Goal: Task Accomplishment & Management: Complete application form

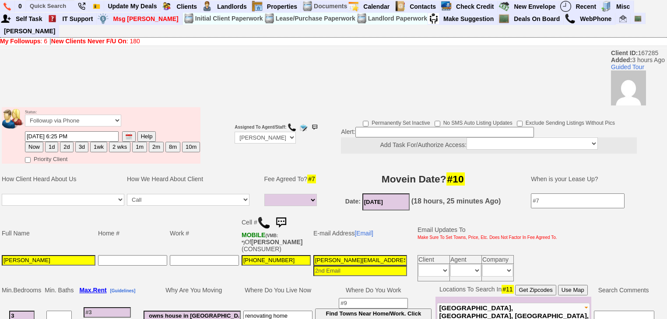
click at [264, 216] on img at bounding box center [263, 222] width 13 height 13
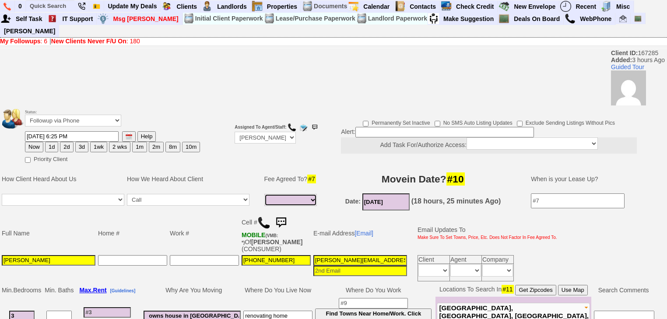
click at [298, 194] on select "1 Month 1/2 Month Full Fee None Unknown" at bounding box center [290, 200] width 53 height 12
select select "1 Month"
click at [264, 194] on select "1 Month 1/2 Month Full Fee None Unknown" at bounding box center [290, 200] width 53 height 12
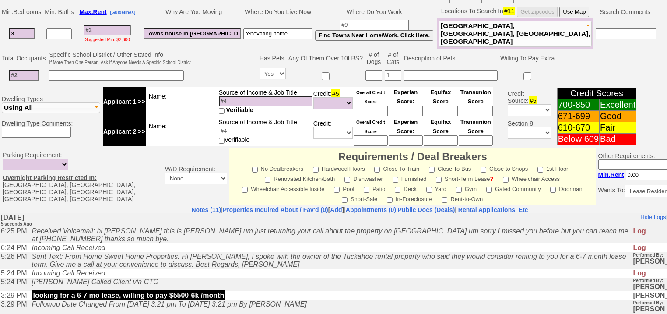
scroll to position [350, 0]
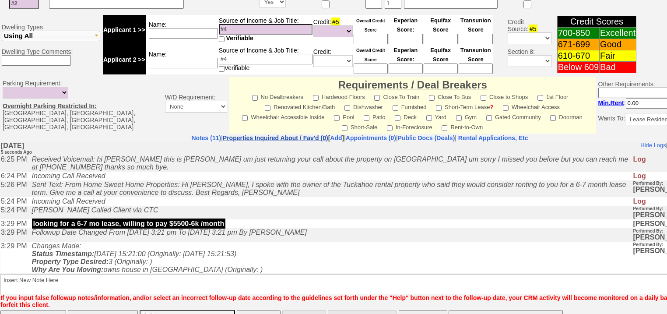
click at [294, 134] on link "Properties Inquired About / Fav'd (0)" at bounding box center [275, 137] width 105 height 7
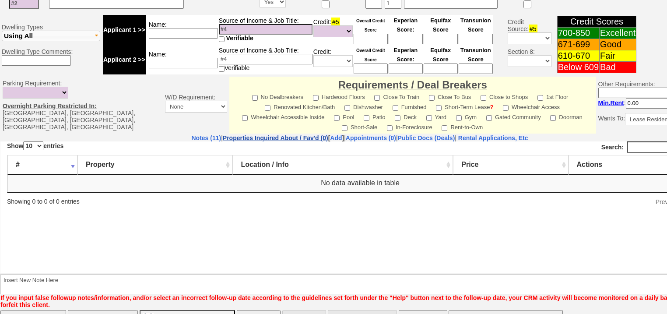
scroll to position [0, 0]
click at [191, 134] on link "Notes (11)" at bounding box center [206, 137] width 30 height 7
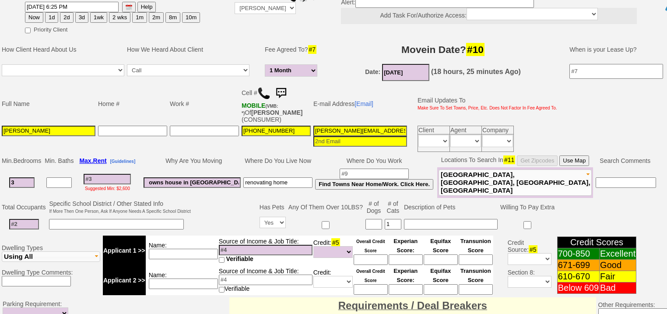
scroll to position [128, 0]
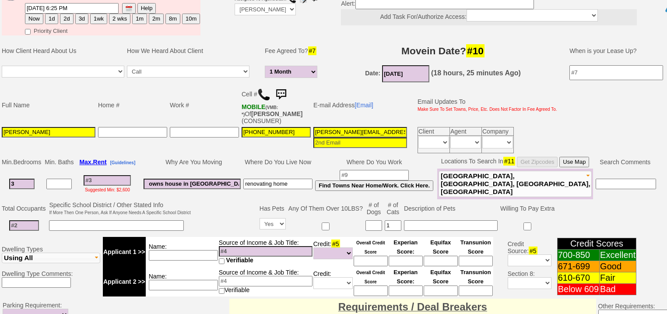
click at [411, 65] on input "[DATE]" at bounding box center [405, 73] width 47 height 17
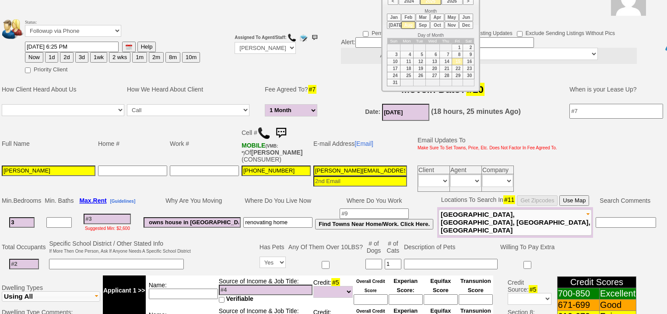
scroll to position [23, 0]
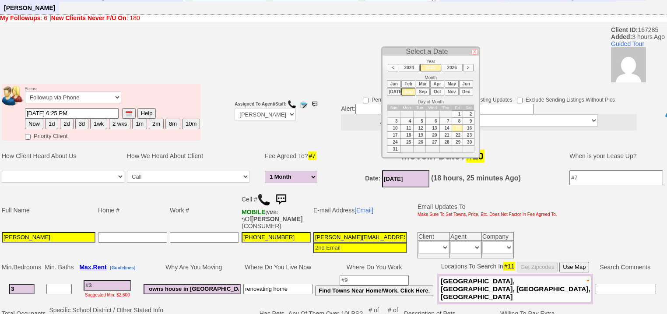
click at [362, 148] on h3 "Movein Date? #10" at bounding box center [442, 156] width 233 height 16
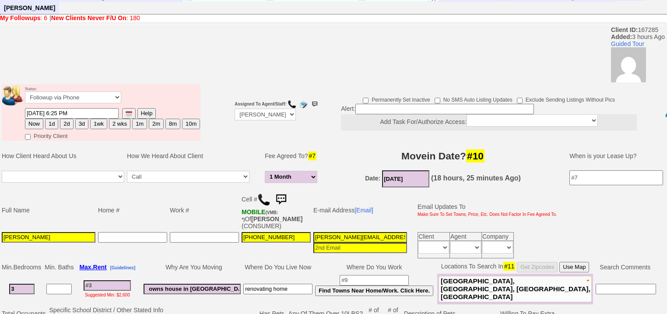
click at [279, 144] on td "Fee Agreed To? #7" at bounding box center [292, 156] width 58 height 26
click at [281, 143] on td "Fee Agreed To? #7" at bounding box center [292, 156] width 58 height 26
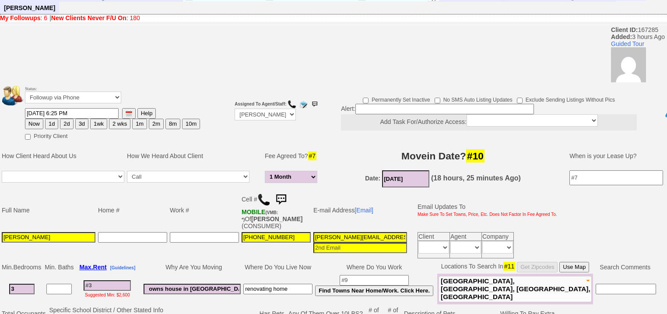
click at [313, 151] on span "#7" at bounding box center [312, 155] width 9 height 9
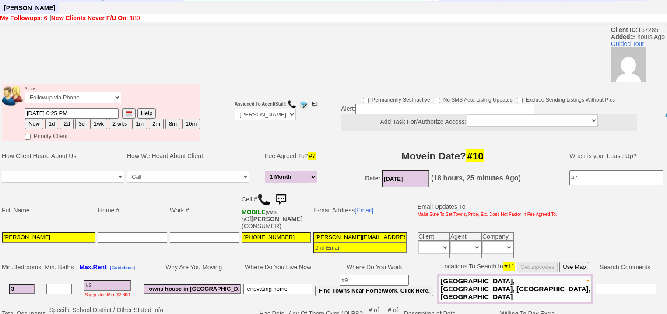
click at [317, 151] on span "#7" at bounding box center [312, 155] width 9 height 9
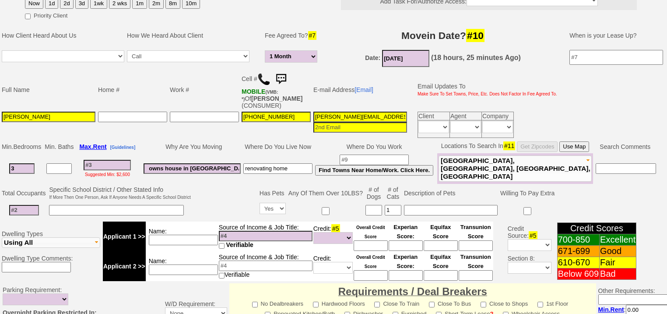
scroll to position [198, 0]
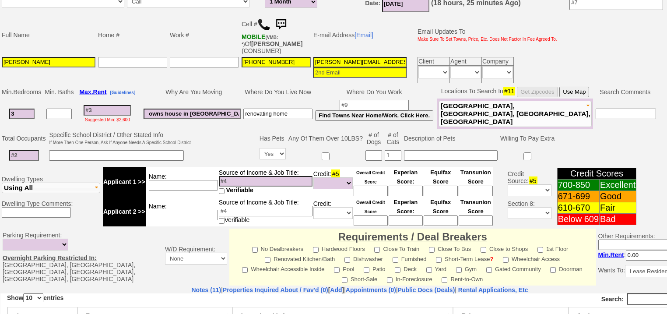
click at [106, 105] on input at bounding box center [107, 110] width 47 height 11
type input "6"
select select "1 Month"
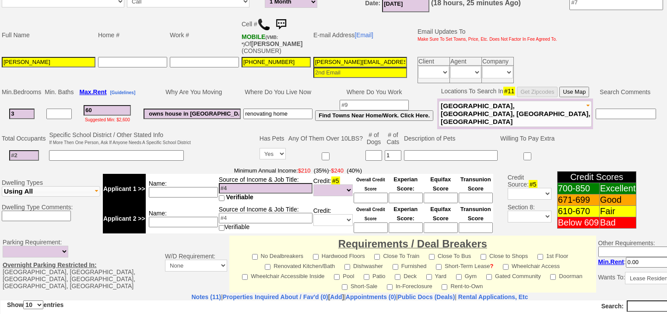
type input "600"
select select "1 Month"
type input "60000"
select select "1 Month"
type input "6000"
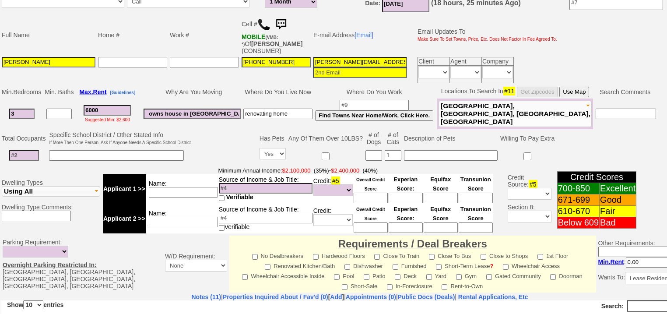
select select "1 Month"
type input "6000"
select select "1 Month"
click at [214, 109] on td "owns house in [GEOGRAPHIC_DATA]" at bounding box center [192, 113] width 100 height 31
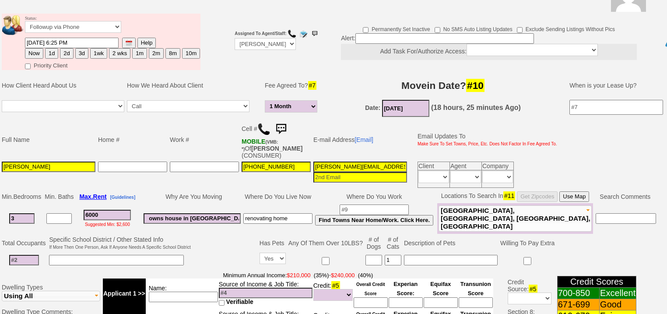
scroll to position [175, 0]
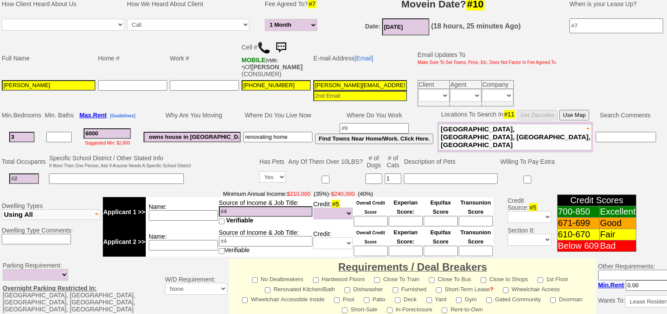
click at [237, 132] on input "owns house in [GEOGRAPHIC_DATA]" at bounding box center [192, 137] width 97 height 11
click at [235, 136] on td "owns house in [GEOGRAPHIC_DATA]" at bounding box center [192, 137] width 100 height 31
click at [172, 132] on input "owns house in [GEOGRAPHIC_DATA]" at bounding box center [192, 137] width 97 height 11
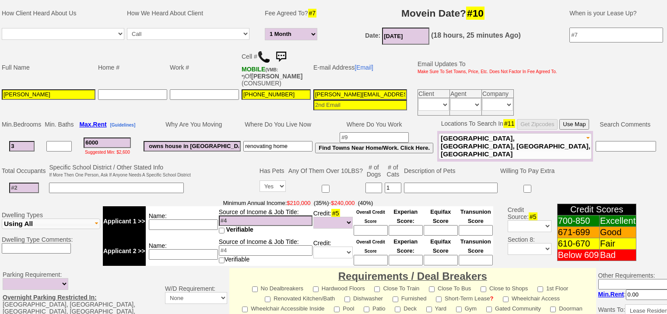
scroll to position [136, 0]
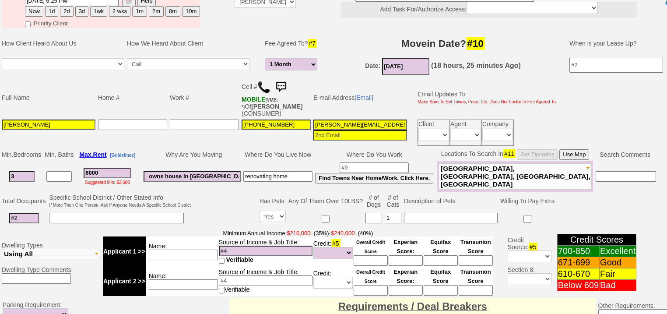
click at [218, 171] on input "owns house in [GEOGRAPHIC_DATA]" at bounding box center [192, 176] width 97 height 11
click at [221, 171] on input "owns house in [GEOGRAPHIC_DATA]" at bounding box center [192, 176] width 97 height 11
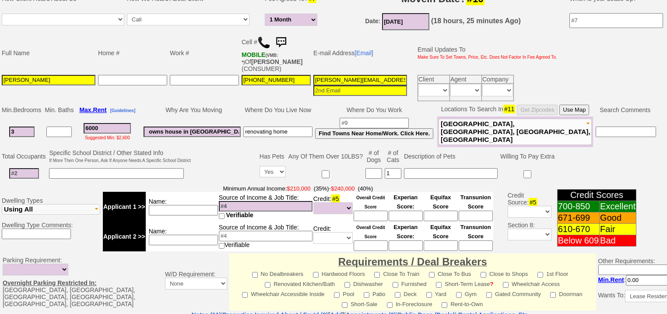
scroll to position [276, 0]
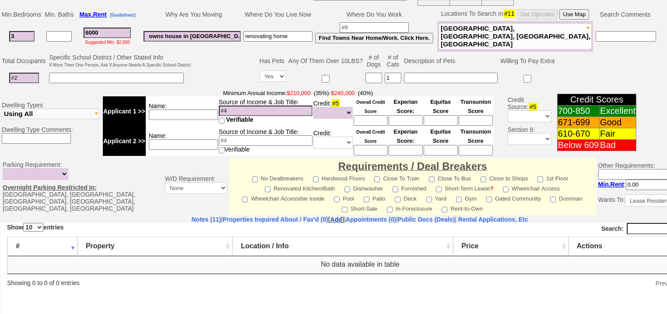
click at [330, 216] on link "Add" at bounding box center [336, 219] width 12 height 7
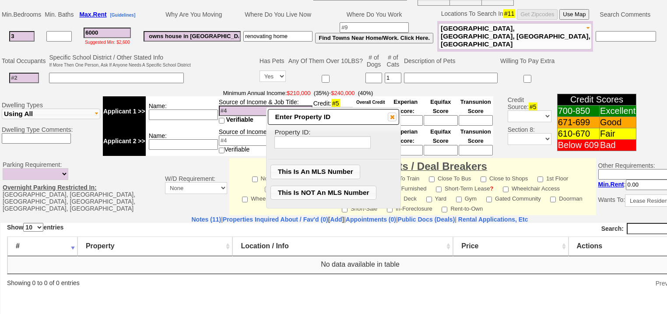
click at [322, 140] on input "text" at bounding box center [322, 142] width 96 height 12
type input "896145"
click at [309, 166] on span "This Is An MLS Number" at bounding box center [315, 171] width 89 height 13
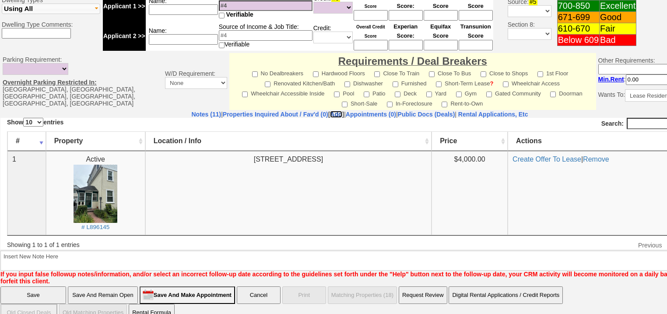
scroll to position [206, 0]
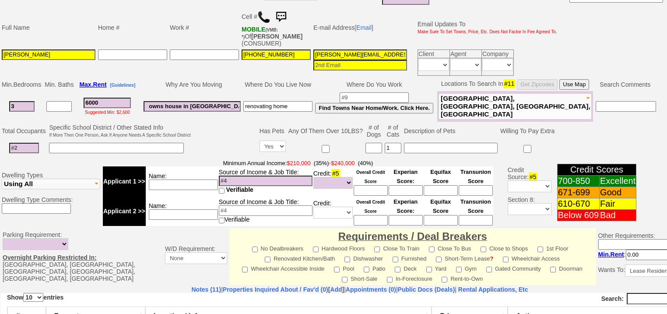
click at [238, 175] on input at bounding box center [266, 180] width 94 height 11
click at [344, 177] on select "Unknown Bad (Below 609) Fair (610-670) Good (671-699) Excellent (700-850) None" at bounding box center [332, 183] width 39 height 12
select select "Excellent"
click at [313, 177] on select "Unknown Bad (Below 609) Fair (610-670) Good (671-699) Excellent (700-850) None" at bounding box center [332, 183] width 39 height 12
click at [345, 207] on select "Unknown Bad (Below 609) Fair (610-670) Good (671-699) Excellent (700-850) None" at bounding box center [332, 213] width 39 height 12
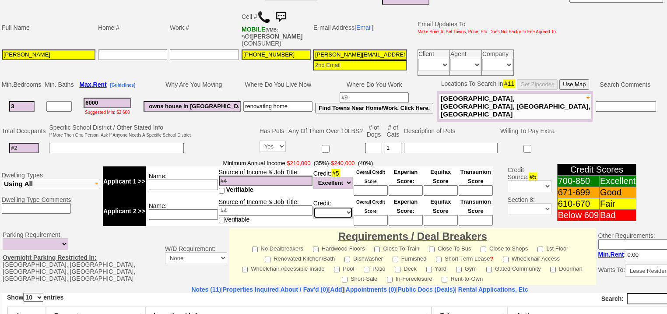
select select "Excellent"
click at [313, 207] on select "Unknown Bad (Below 609) Fair (610-670) Good (671-699) Excellent (700-850) None" at bounding box center [332, 213] width 39 height 12
click at [361, 185] on input at bounding box center [371, 190] width 34 height 11
type input "800"
drag, startPoint x: 336, startPoint y: 131, endPoint x: 352, endPoint y: 175, distance: 46.8
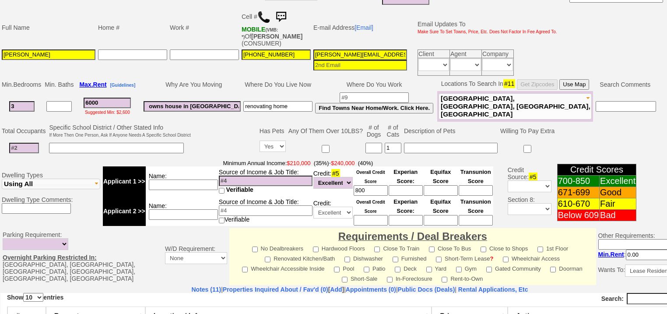
click at [339, 139] on td at bounding box center [325, 148] width 77 height 18
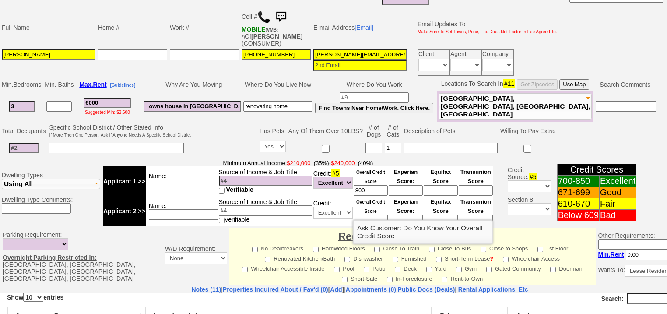
click at [362, 215] on input at bounding box center [371, 220] width 34 height 11
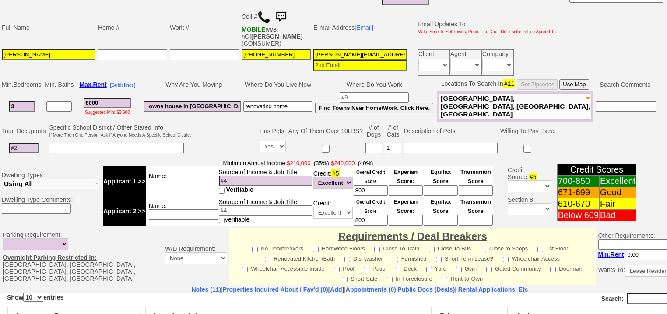
type input "800"
click at [195, 179] on input at bounding box center [183, 184] width 69 height 11
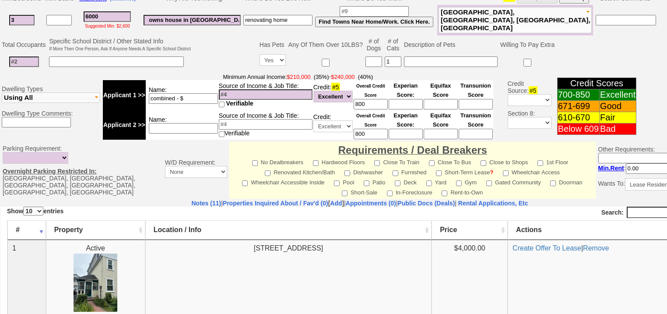
scroll to position [381, 0]
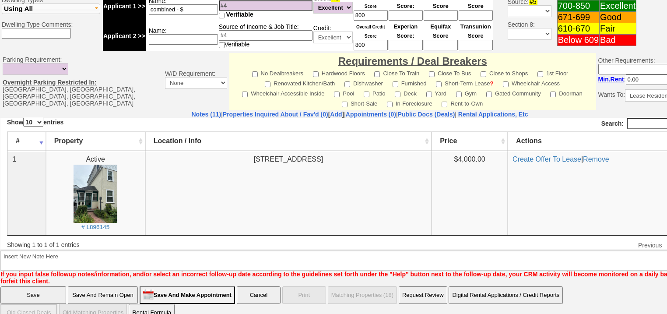
type input "combined - $"
click at [212, 286] on input "Save And Make Appointment" at bounding box center [187, 295] width 95 height 18
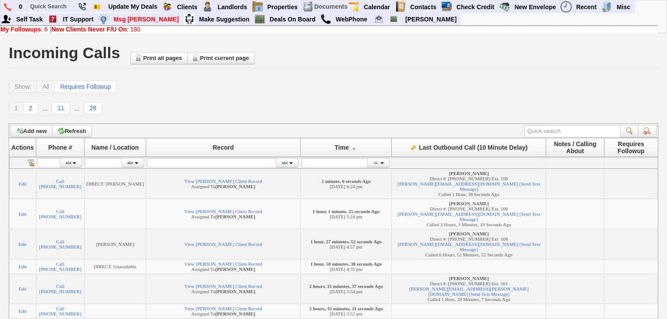
click at [130, 29] on link "New Clients Never F/U On : 180" at bounding box center [96, 29] width 89 height 7
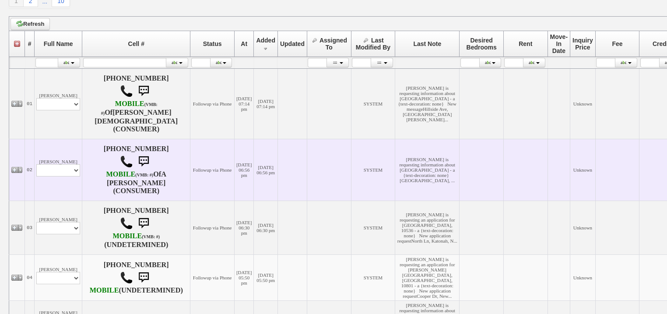
scroll to position [155, 0]
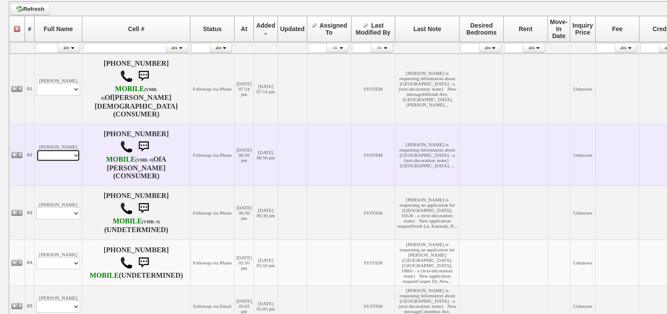
click at [66, 150] on select "Profile Edit Print Email Externally (Will Not Be Tracked In CRM) Closed Deals" at bounding box center [58, 155] width 44 height 12
select select "ChangeURL,/crm/custom/edit_client_form.php?redirect=%2Fcrm%2Fclients.php&id=167…"
click at [36, 149] on select "Profile Edit Print Email Externally (Will Not Be Tracked In CRM) Closed Deals" at bounding box center [58, 155] width 44 height 12
select select
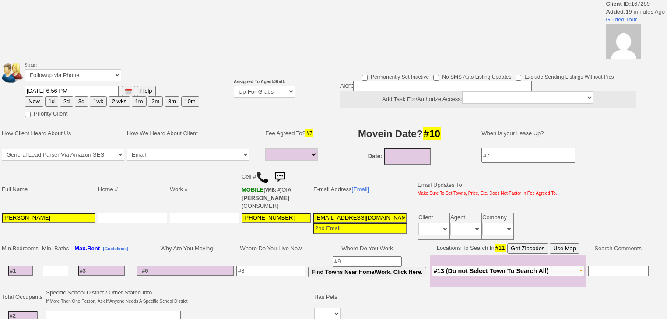
select select
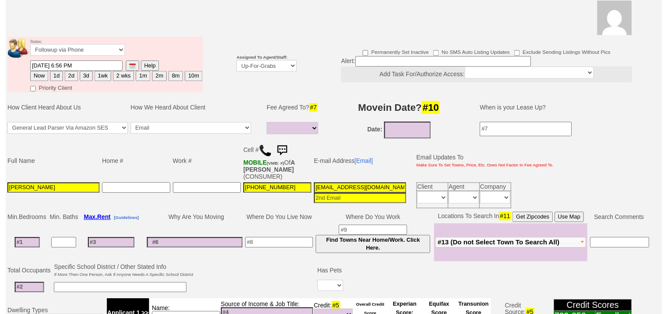
scroll to position [105, 0]
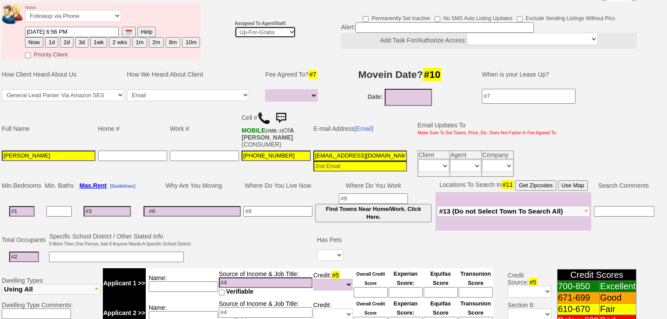
click at [272, 26] on select "Up-For-Grabs ***** STAFF ***** [PERSON_NAME] [PHONE_NUMBER] [PERSON_NAME] [PHON…" at bounding box center [265, 32] width 61 height 12
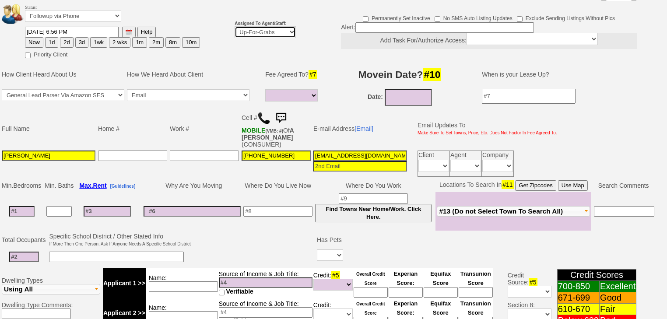
select select "227"
click at [235, 26] on select "Up-For-Grabs ***** STAFF ***** Bob Bruno 914-419-3579 Cristy Liberto 914-486-10…" at bounding box center [265, 32] width 61 height 12
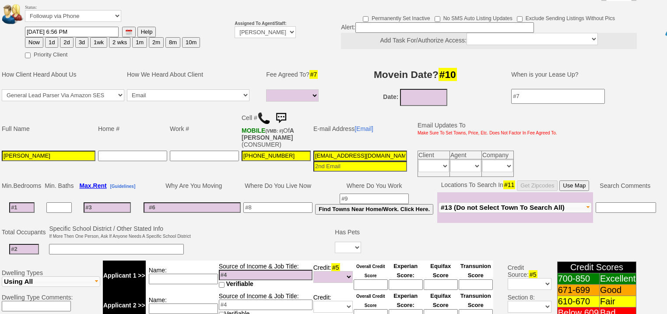
click at [82, 37] on button "3d" at bounding box center [81, 42] width 13 height 11
type input "08/18/2025 07:16 PM"
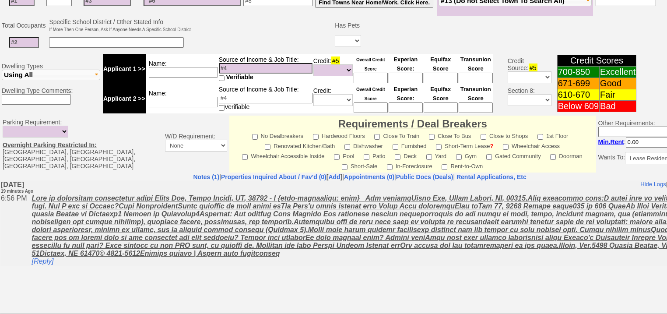
scroll to position [350, 0]
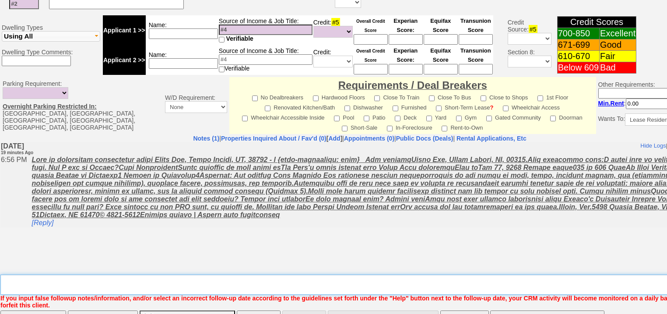
click at [87, 274] on textarea "Insert New Note Here" at bounding box center [362, 284] width 725 height 20
type textarea "f"
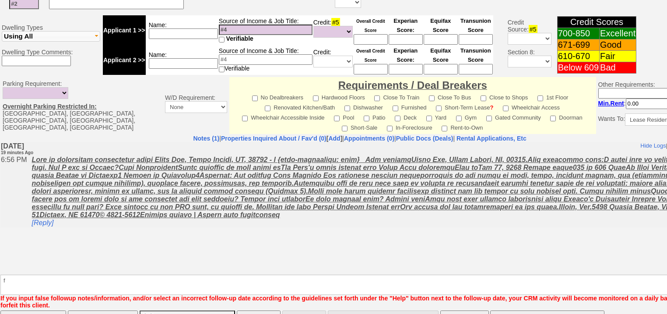
click at [65, 310] on input "Save" at bounding box center [33, 319] width 66 height 18
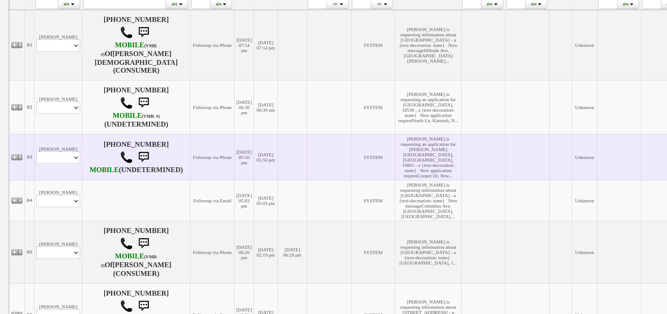
scroll to position [210, 0]
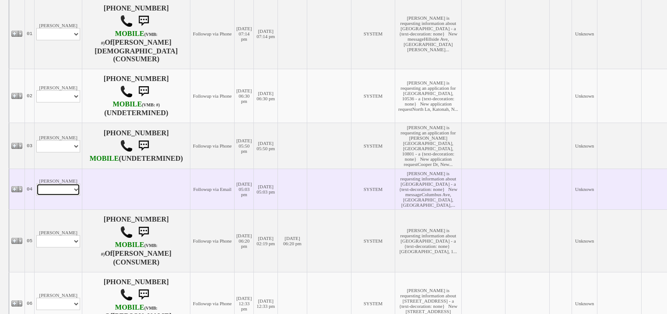
click at [64, 196] on select "Profile Edit Print Email Externally (Will Not Be Tracked In CRM) Closed Deals" at bounding box center [58, 189] width 44 height 12
select select "ChangeURL,/crm/custom/edit_client_form.php?redirect=%2Fcrm%2Fclients.php&id=167…"
click at [36, 196] on select "Profile Edit Print Email Externally (Will Not Be Tracked In CRM) Closed Deals" at bounding box center [58, 189] width 44 height 12
select select
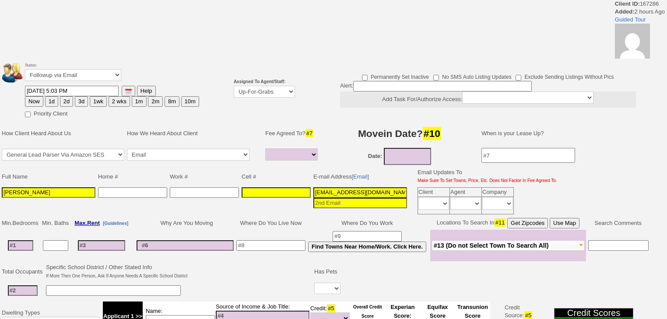
select select
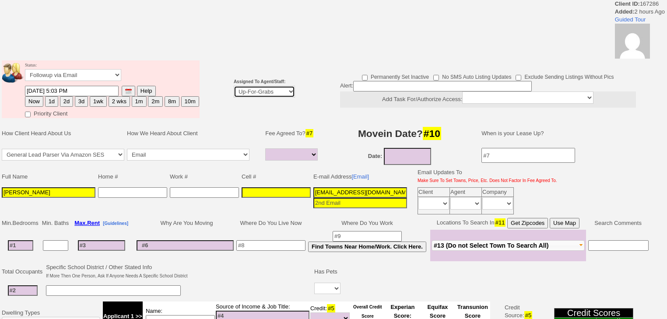
click at [263, 93] on select "Up-For-Grabs ***** STAFF ***** [PERSON_NAME] [PHONE_NUMBER] [PERSON_NAME] [PHON…" at bounding box center [264, 92] width 61 height 12
select select "227"
click at [234, 86] on select "Up-For-Grabs ***** STAFF ***** [PERSON_NAME] [PHONE_NUMBER] [PERSON_NAME] [PHON…" at bounding box center [264, 92] width 61 height 12
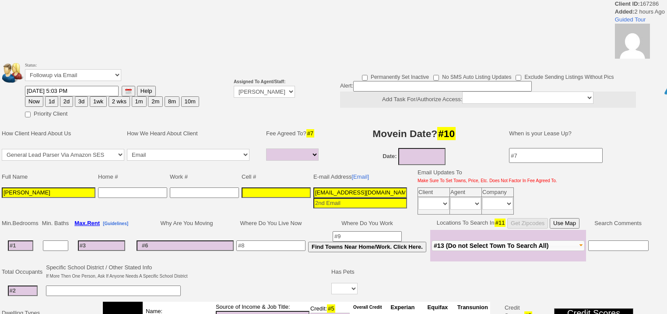
click at [39, 99] on button "Now" at bounding box center [34, 101] width 18 height 11
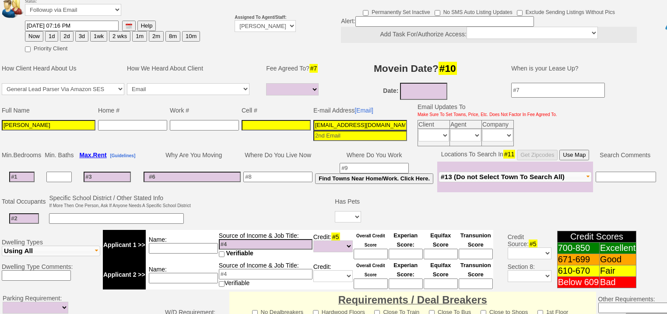
scroll to position [35, 0]
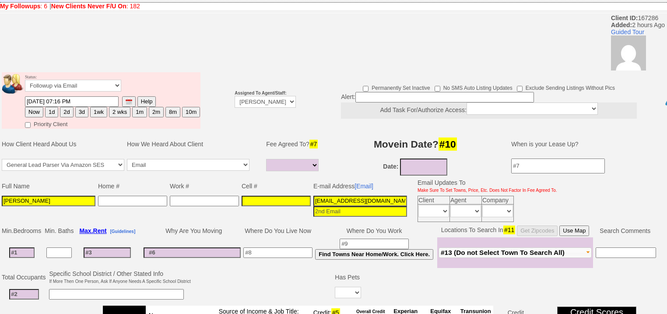
click at [80, 107] on button "3d" at bounding box center [81, 112] width 13 height 11
type input "08/18/2025 07:16 PM"
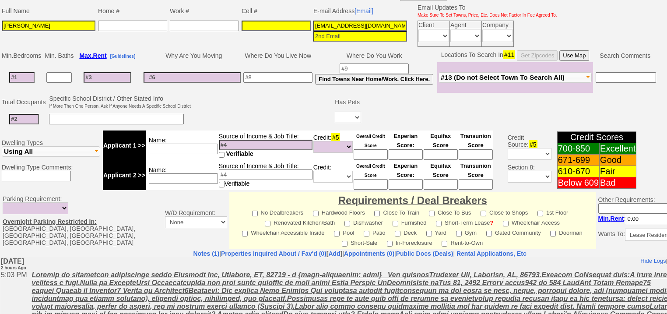
scroll to position [348, 0]
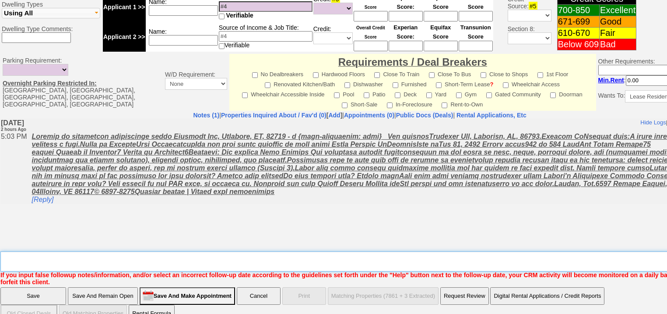
click at [83, 251] on textarea "Insert New Note Here" at bounding box center [362, 261] width 725 height 20
type textarea "f"
click at [46, 287] on input "Save" at bounding box center [33, 296] width 66 height 18
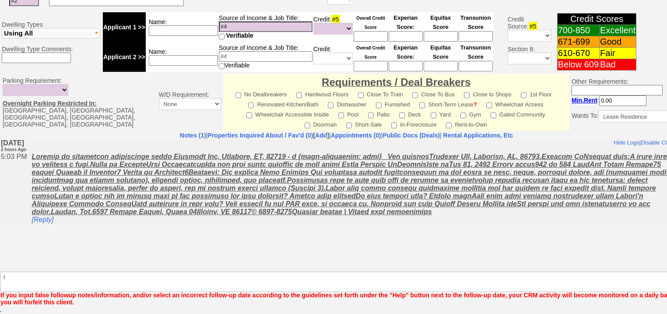
scroll to position [317, 0]
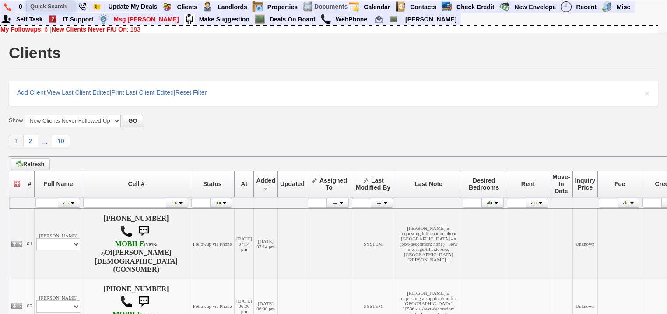
click at [59, 7] on input "text" at bounding box center [51, 6] width 48 height 11
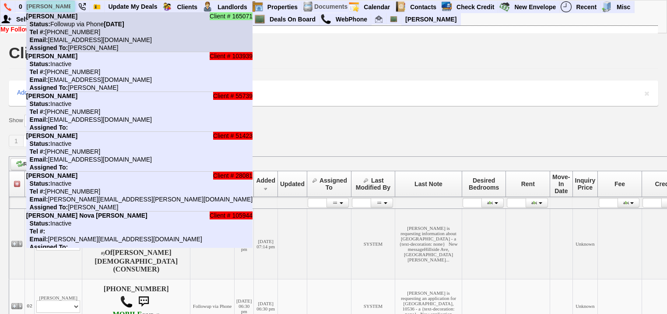
type input "[PERSON_NAME]"
click at [67, 19] on li "Client # 165071 [PERSON_NAME] Status: Followup via Phone [DATE] Tel #: [PHONE_N…" at bounding box center [139, 32] width 226 height 40
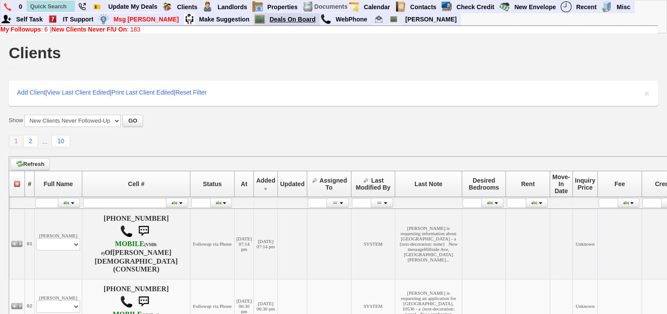
click at [266, 19] on link "Deals On Board" at bounding box center [292, 19] width 53 height 11
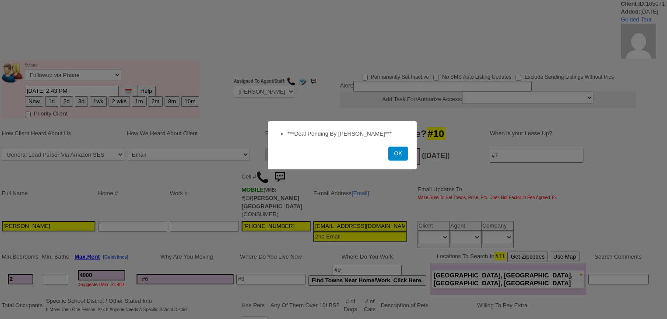
click at [400, 151] on button "OK" at bounding box center [398, 154] width 20 height 14
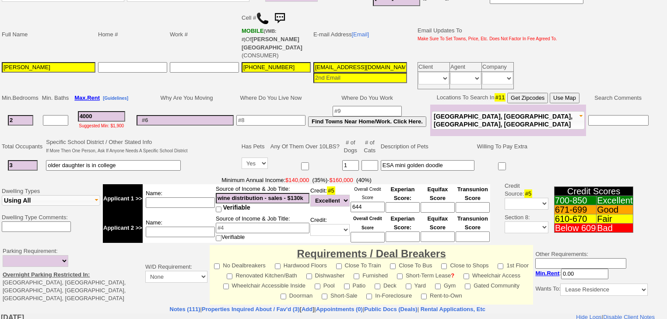
scroll to position [245, 0]
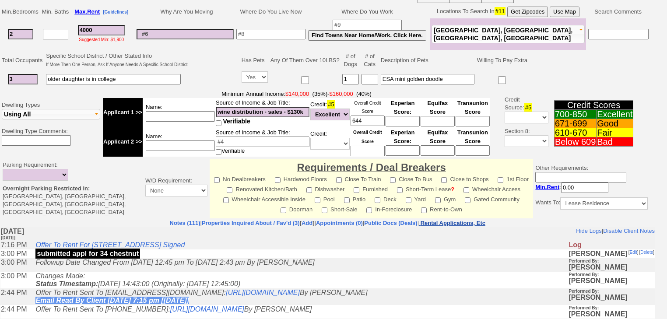
click at [470, 220] on nobr "Rental Applications, Etc" at bounding box center [453, 223] width 65 height 7
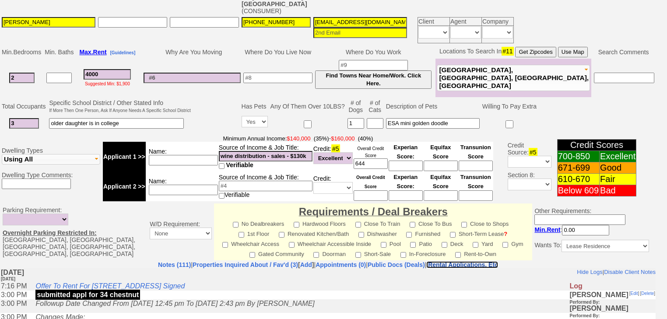
scroll to position [276, 0]
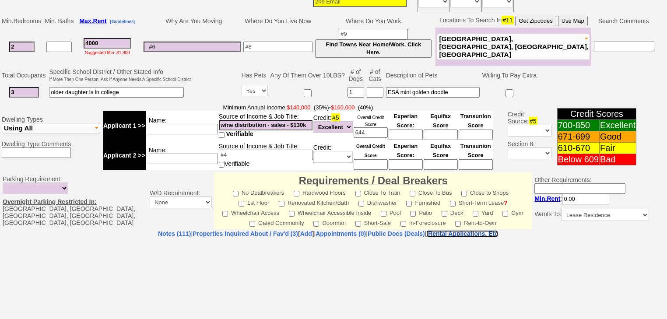
select select "100"
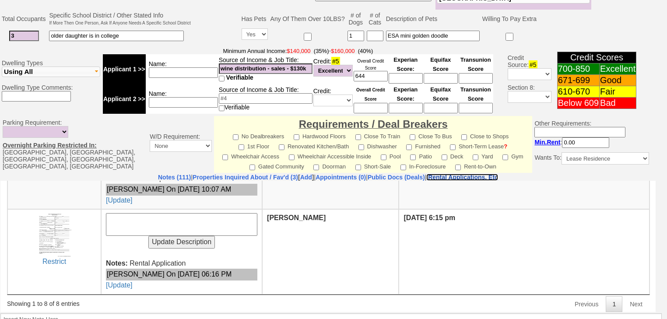
scroll to position [387, 0]
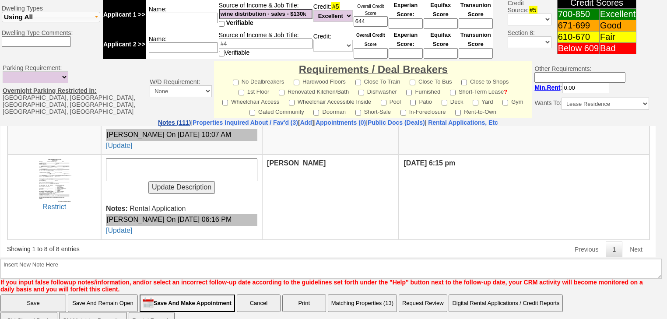
click at [158, 119] on link "Notes (111)" at bounding box center [174, 122] width 33 height 7
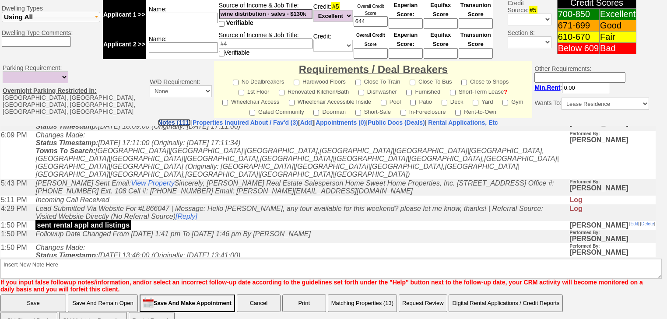
scroll to position [1716, 0]
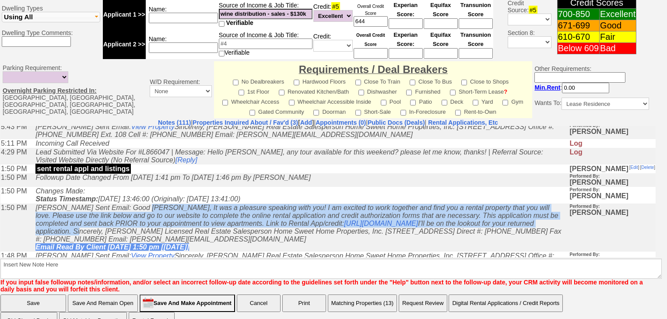
drag, startPoint x: 141, startPoint y: 160, endPoint x: 425, endPoint y: 184, distance: 285.0
click at [425, 204] on icon "Renata Staroselsky Sent Email: Good Afternoon Rosalba, It was a pleasure speaki…" at bounding box center [298, 227] width 526 height 47
copy icon "Good Afternoon Rosalba, It was a pleasure speaking with you! I am excited to wo…"
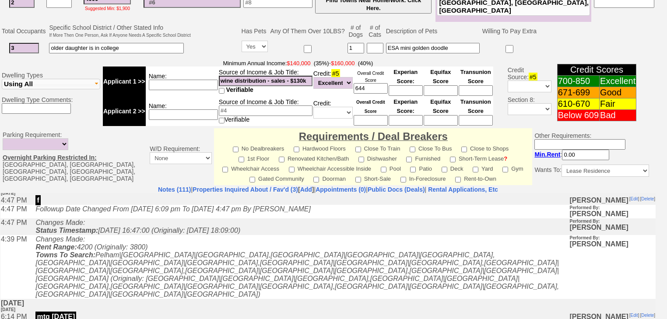
scroll to position [317, 0]
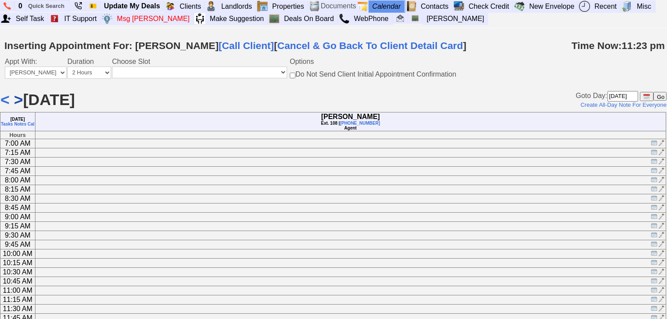
click at [18, 101] on link ">" at bounding box center [18, 100] width 9 height 18
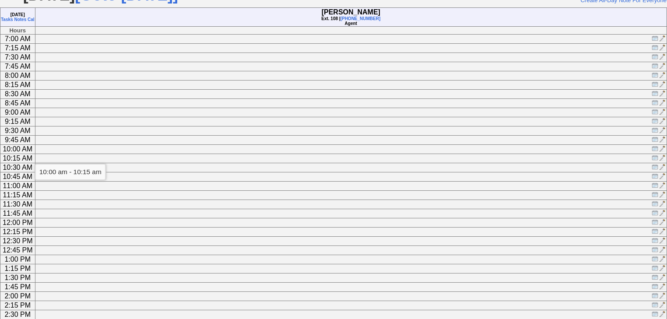
scroll to position [105, 0]
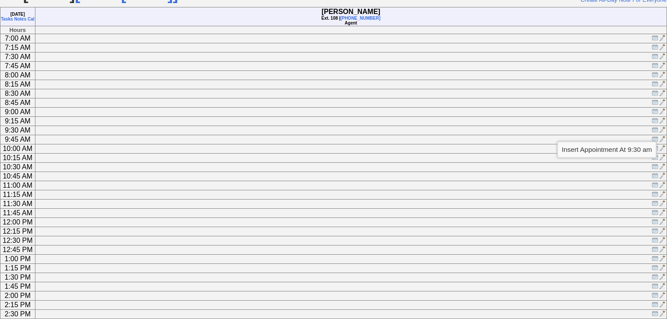
click at [654, 133] on img at bounding box center [655, 129] width 7 height 7
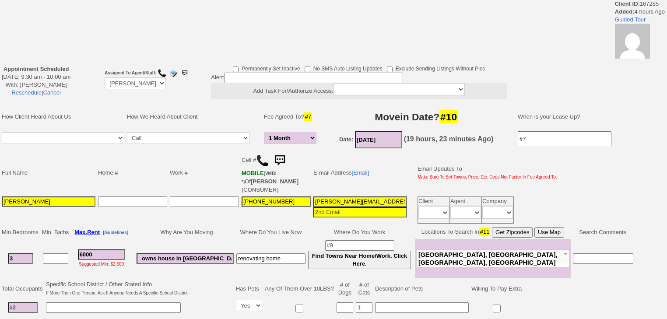
select select "1 Month"
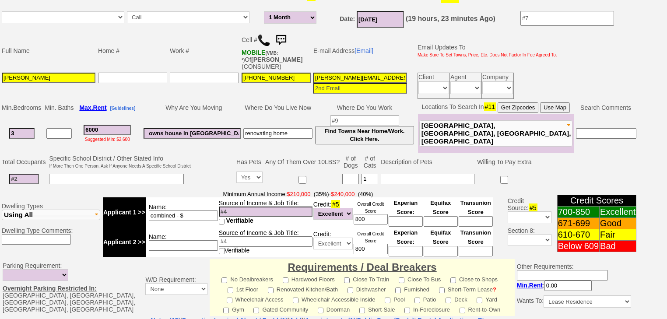
scroll to position [245, 0]
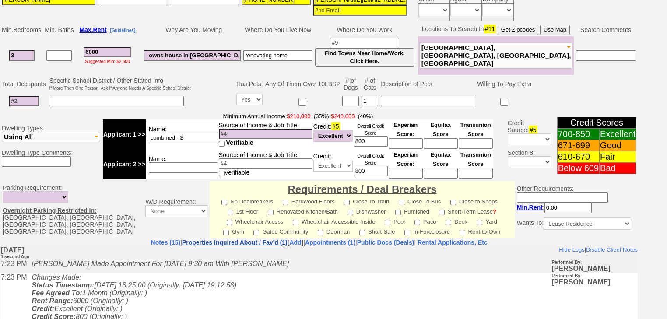
click at [223, 239] on link "Properties Inquired About / Fav'd (1)" at bounding box center [234, 242] width 105 height 7
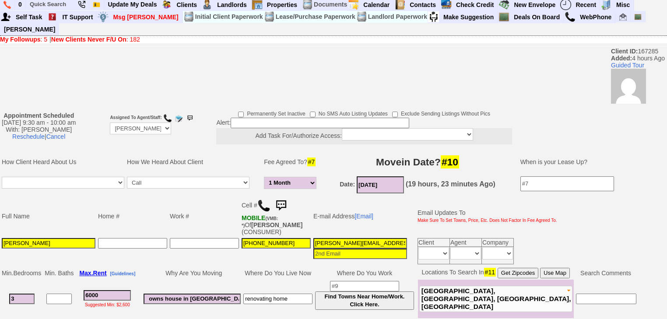
scroll to position [0, 0]
